Goal: Transaction & Acquisition: Purchase product/service

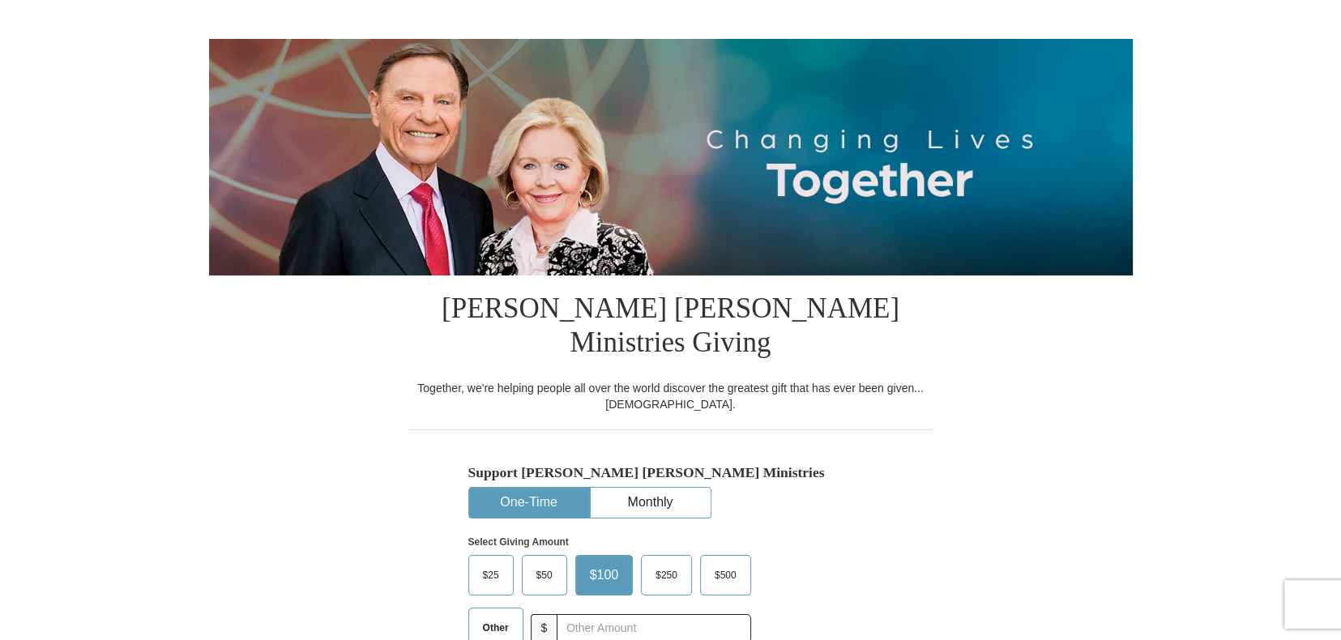
scroll to position [162, 0]
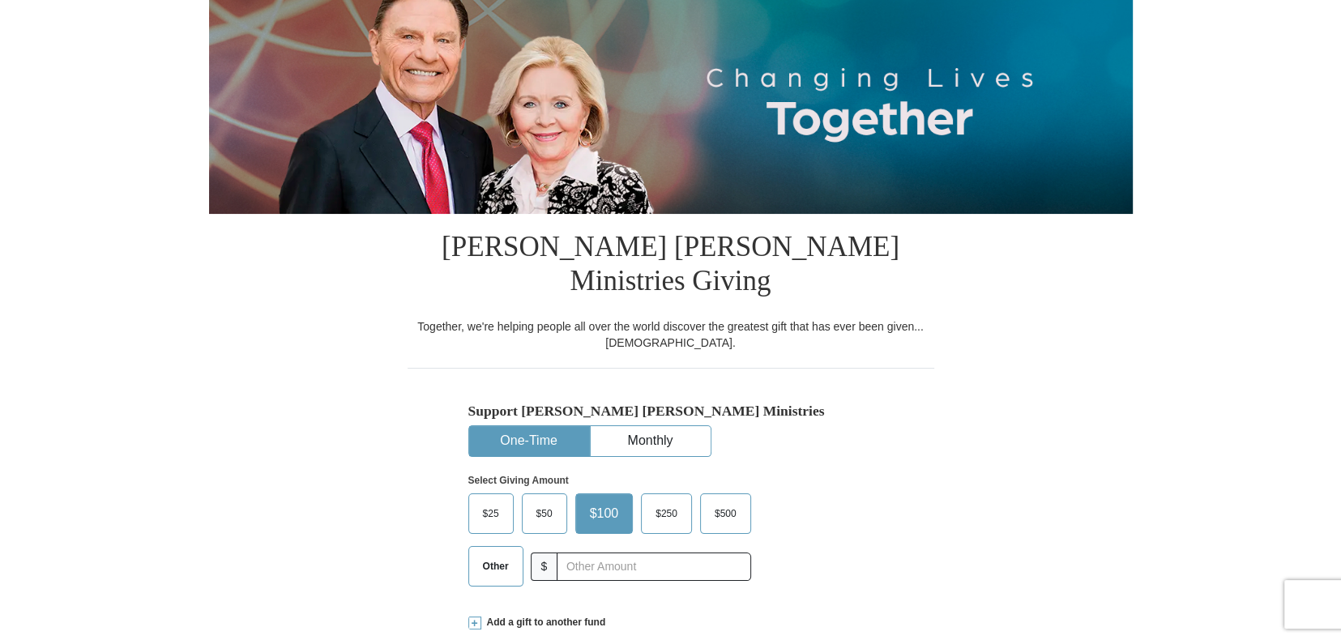
select select "[GEOGRAPHIC_DATA]"
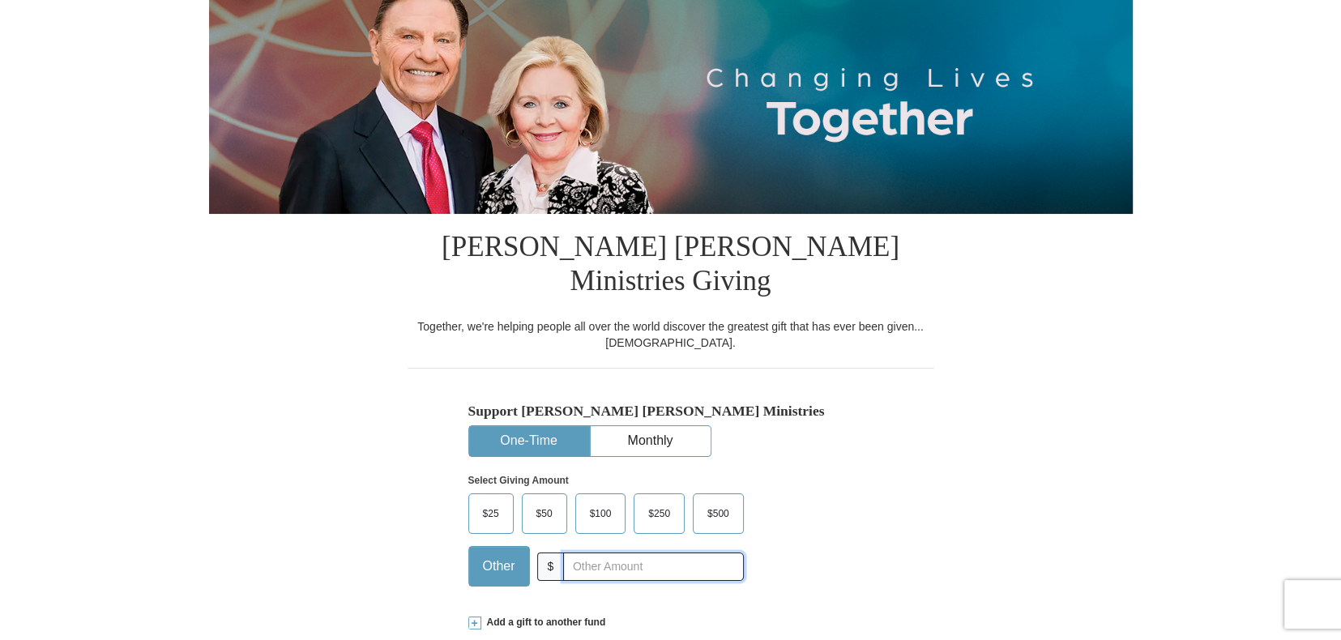
drag, startPoint x: 601, startPoint y: 525, endPoint x: 617, endPoint y: 516, distance: 18.5
click at [601, 553] on input "text" at bounding box center [653, 567] width 180 height 28
type input "55.00"
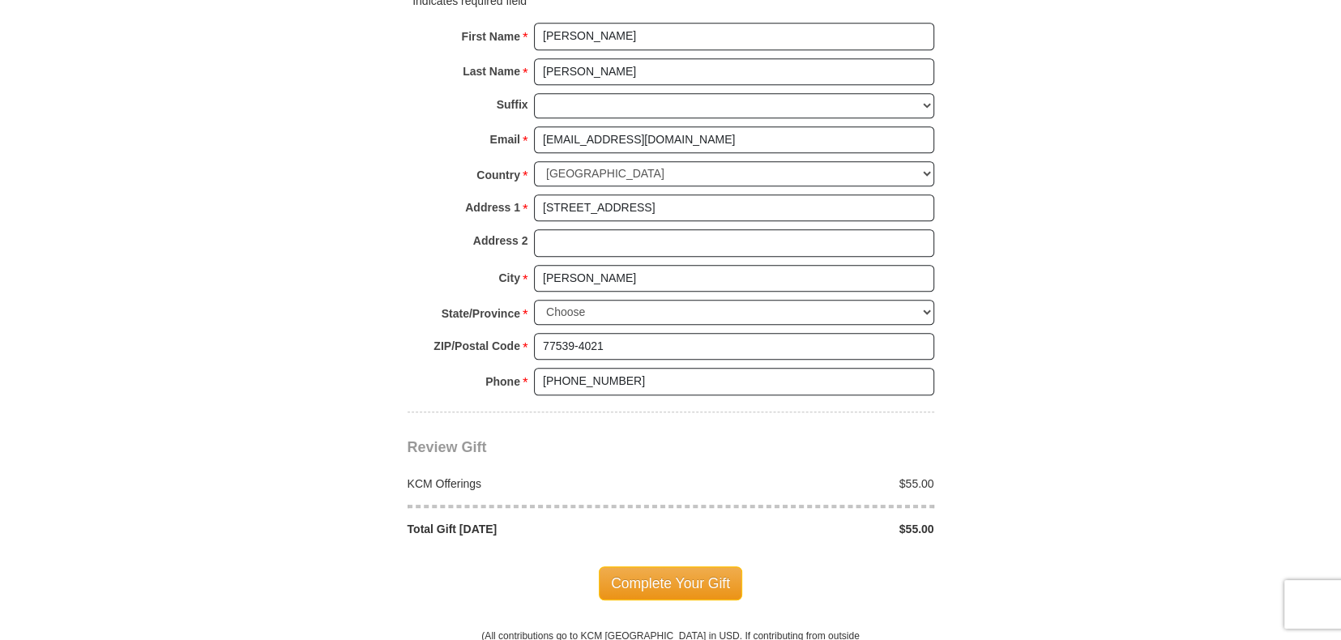
scroll to position [1296, 0]
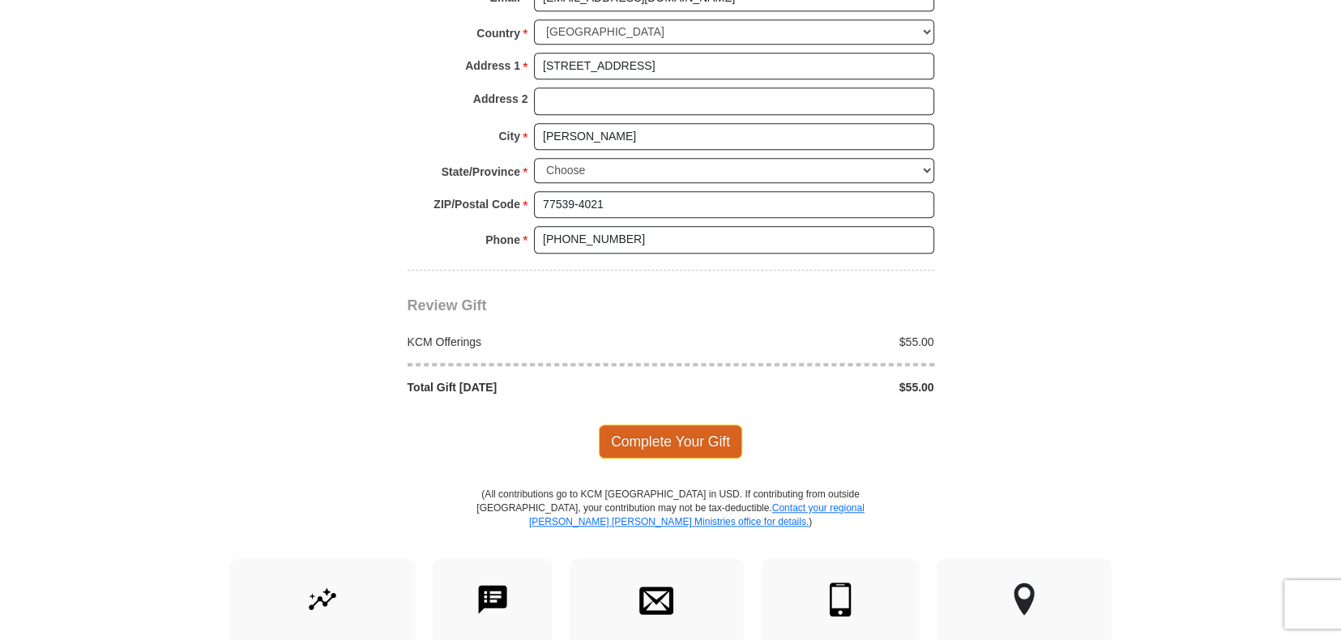
click at [677, 425] on span "Complete Your Gift" at bounding box center [670, 442] width 143 height 34
